Goal: Find specific page/section: Find specific page/section

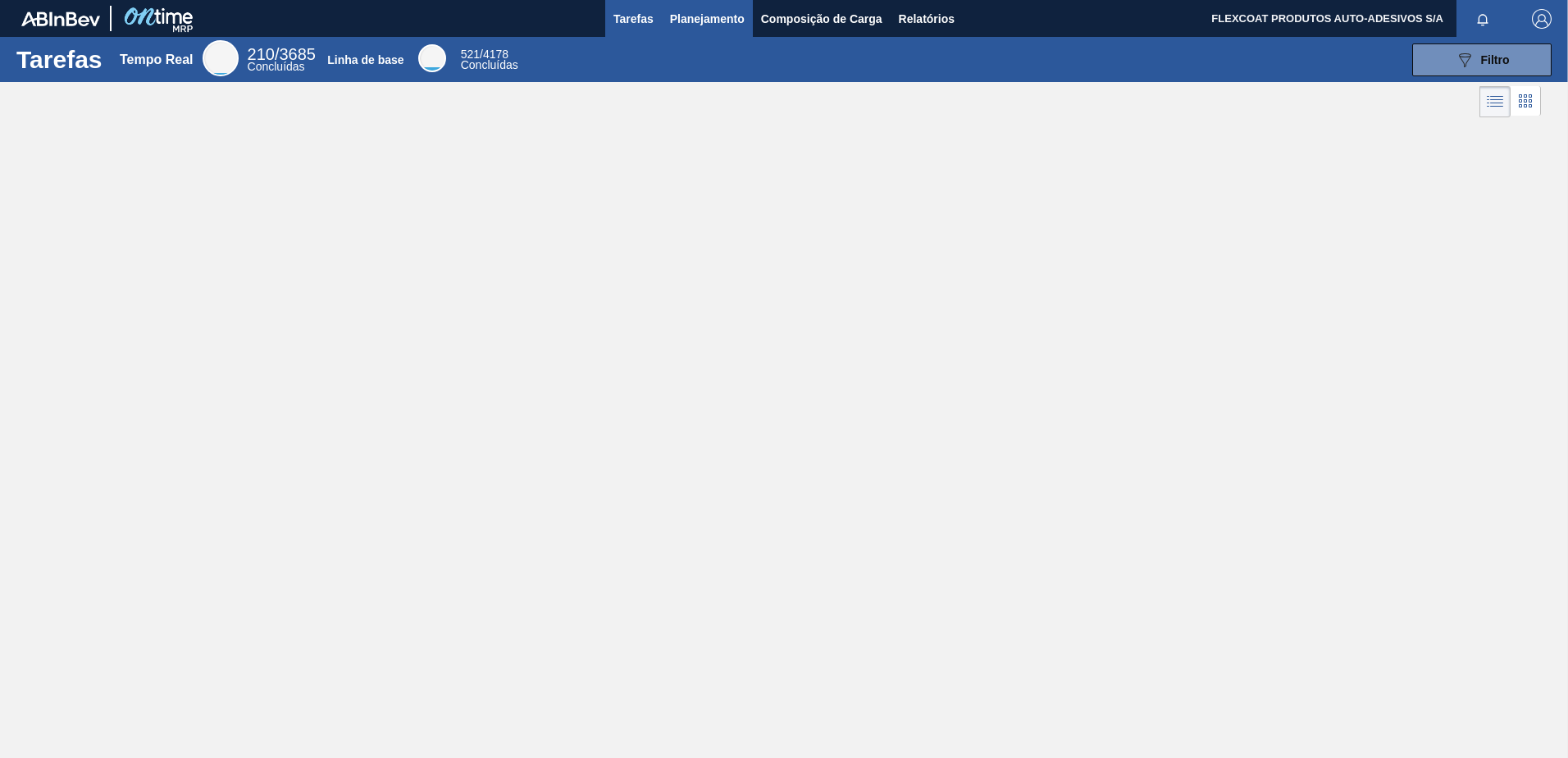
click at [687, 21] on span "Planejamento" at bounding box center [707, 19] width 75 height 20
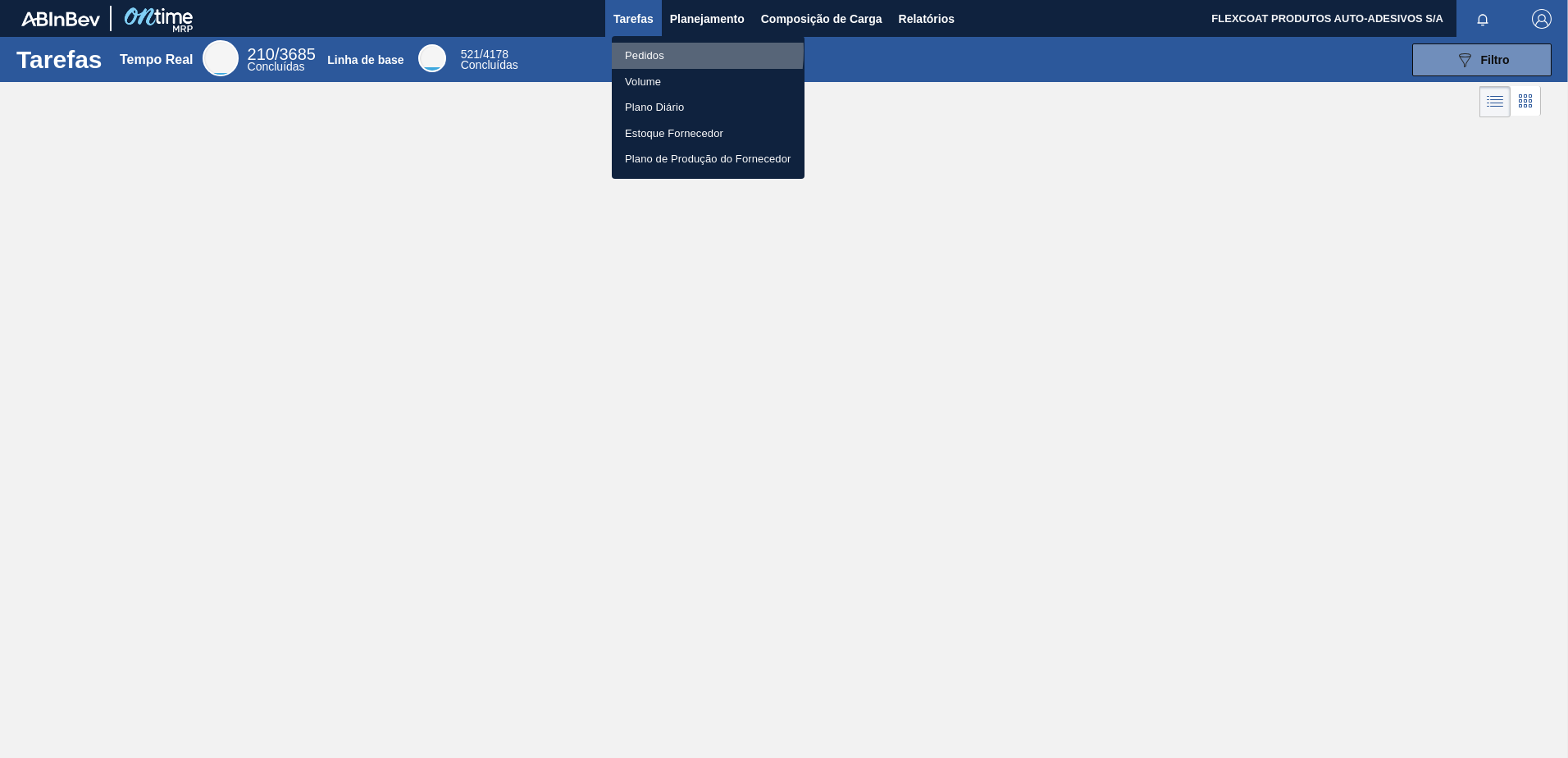
click at [646, 51] on li "Pedidos" at bounding box center [709, 56] width 193 height 26
